Goal: Task Accomplishment & Management: Manage account settings

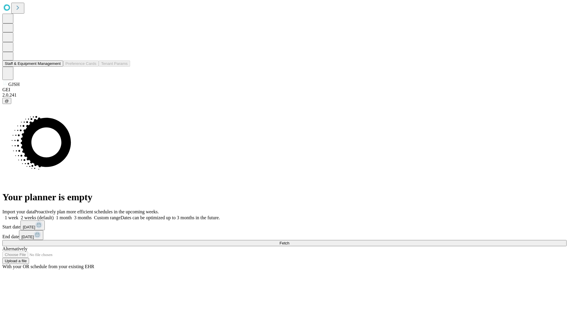
click at [57, 67] on button "Staff & Equipment Management" at bounding box center [32, 63] width 61 height 6
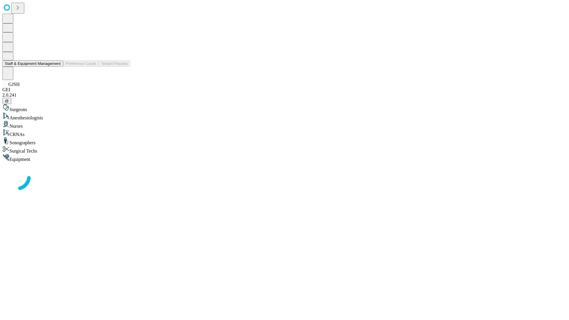
click at [57, 67] on button "Staff & Equipment Management" at bounding box center [32, 63] width 61 height 6
